Goal: Find contact information: Find contact information

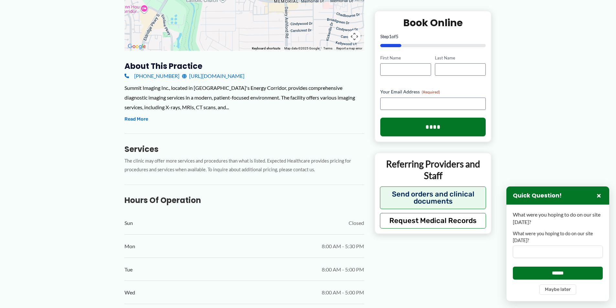
scroll to position [162, 0]
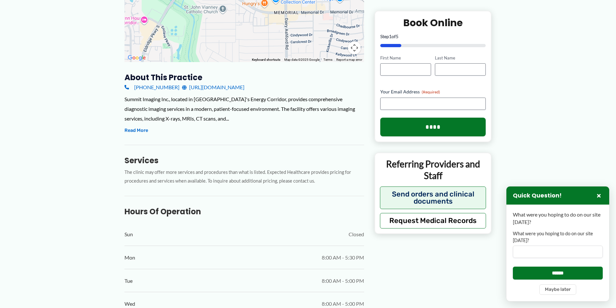
click at [233, 86] on link "[URL][DOMAIN_NAME]" at bounding box center [213, 87] width 62 height 10
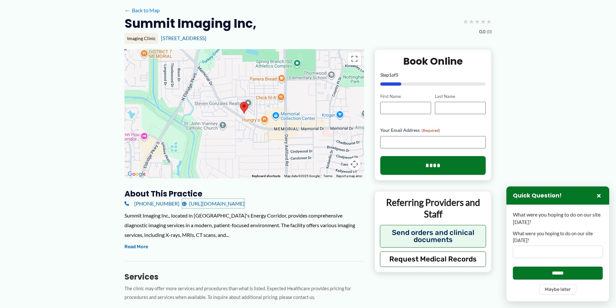
scroll to position [0, 0]
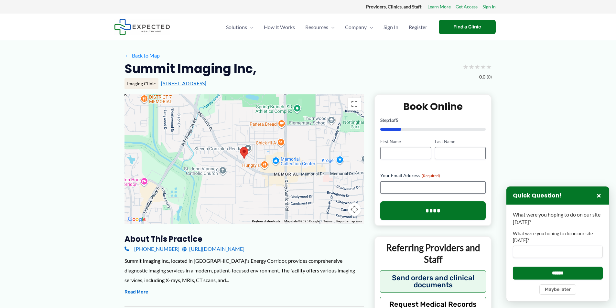
drag, startPoint x: 252, startPoint y: 84, endPoint x: 161, endPoint y: 86, distance: 90.9
click at [161, 86] on div "[STREET_ADDRESS]" at bounding box center [326, 83] width 331 height 7
copy link "[STREET_ADDRESS]"
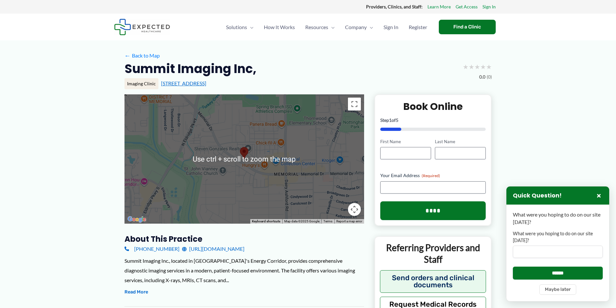
copy link "[STREET_ADDRESS]"
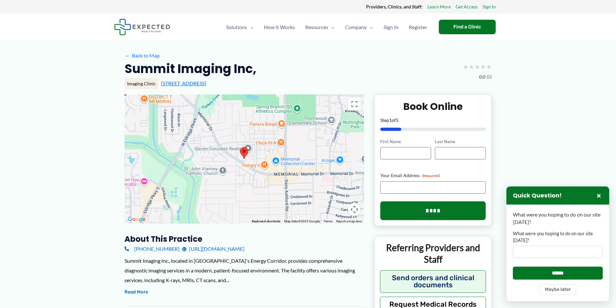
copy link "[STREET_ADDRESS]"
